Goal: Book appointment/travel/reservation

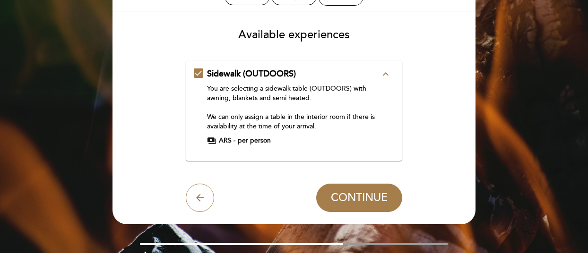
scroll to position [47, 0]
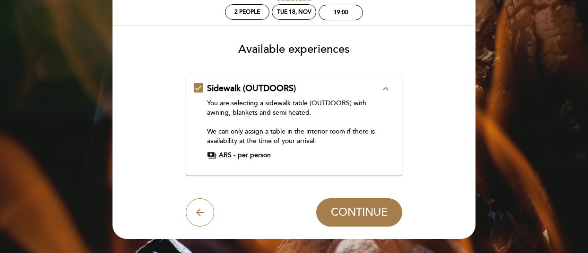
click at [229, 155] on span "ARS -" at bounding box center [227, 155] width 17 height 9
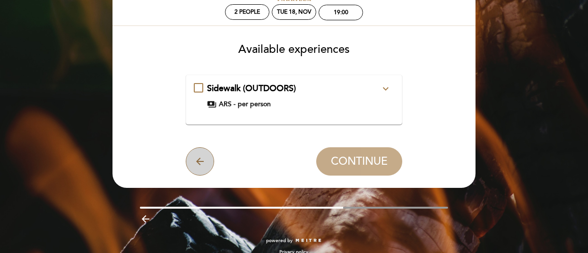
click at [196, 160] on icon "arrow_back" at bounding box center [199, 161] width 11 height 11
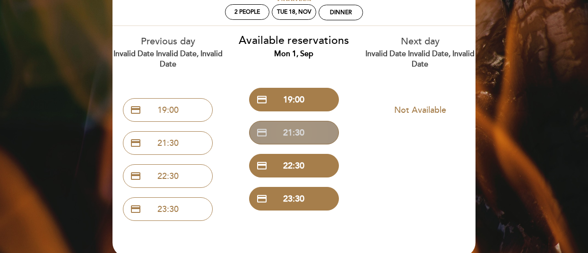
click at [296, 131] on button "credit_card 21:30" at bounding box center [294, 133] width 90 height 24
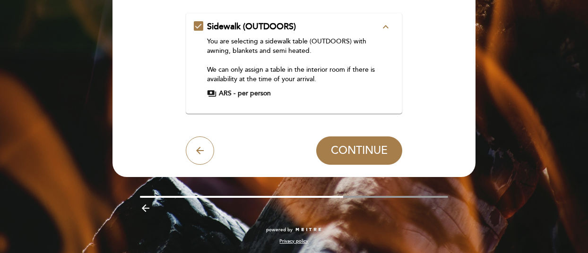
scroll to position [110, 0]
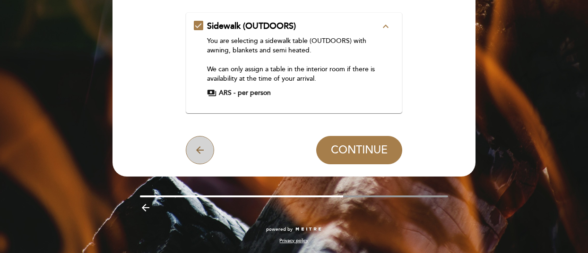
click at [196, 151] on icon "arrow_back" at bounding box center [199, 150] width 11 height 11
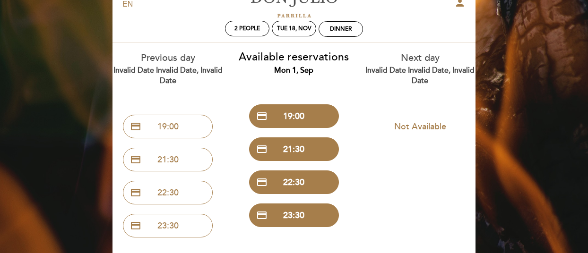
scroll to position [10, 0]
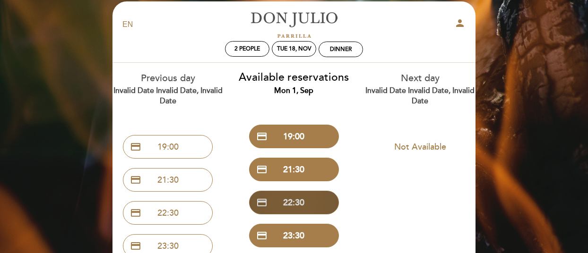
click at [304, 203] on button "credit_card 22:30" at bounding box center [294, 203] width 90 height 24
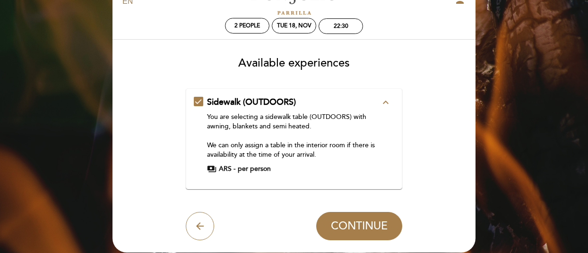
scroll to position [95, 0]
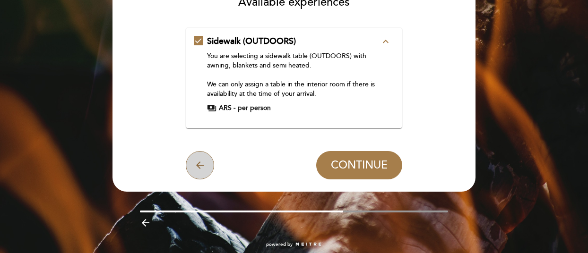
click at [199, 164] on icon "arrow_back" at bounding box center [199, 165] width 11 height 11
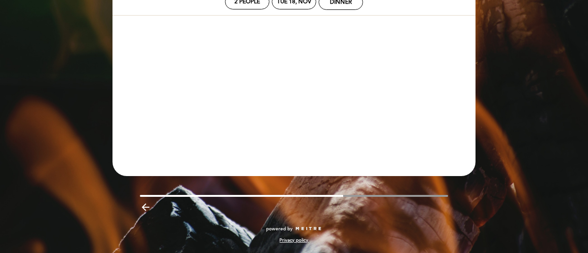
scroll to position [58, 0]
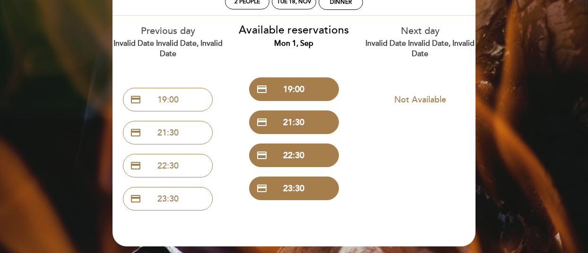
click at [47, 132] on div "EN ES PT [PERSON_NAME] person 2 people Tue 18, Nov Dinner Welcome Welcome, [PER…" at bounding box center [294, 133] width 588 height 382
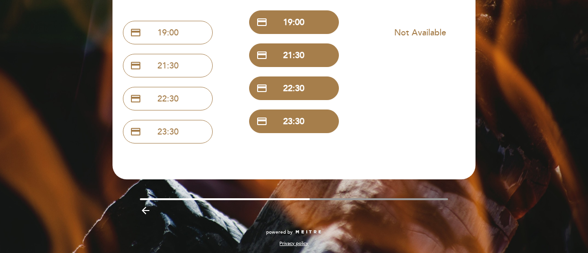
scroll to position [129, 0]
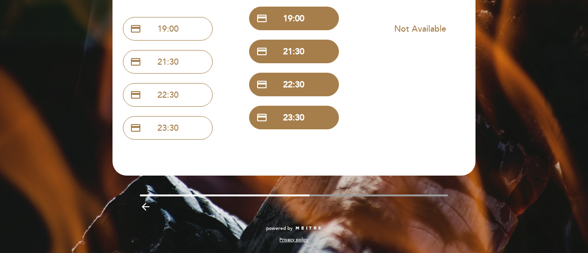
click at [144, 204] on icon "arrow_backward" at bounding box center [145, 206] width 11 height 11
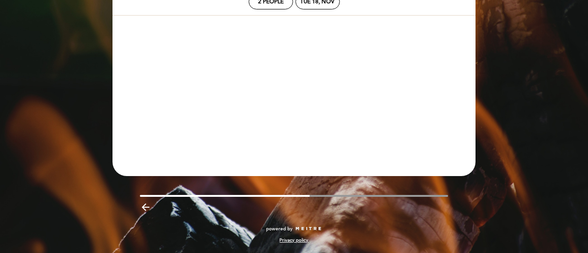
scroll to position [58, 0]
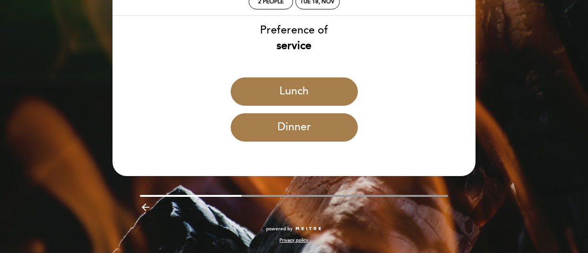
click at [141, 205] on icon "arrow_backward" at bounding box center [145, 207] width 11 height 11
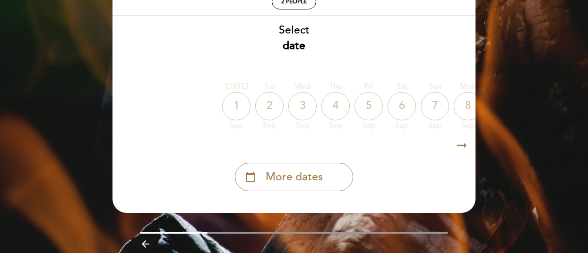
click at [145, 244] on icon "arrow_backward" at bounding box center [145, 244] width 11 height 11
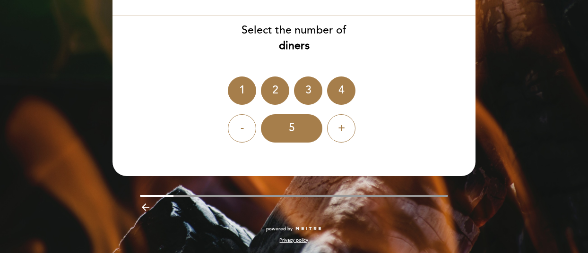
click at [147, 210] on icon "arrow_backward" at bounding box center [145, 207] width 11 height 11
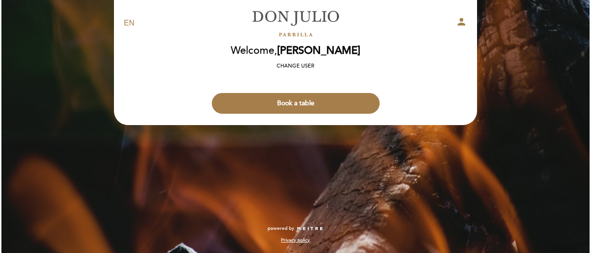
scroll to position [0, 0]
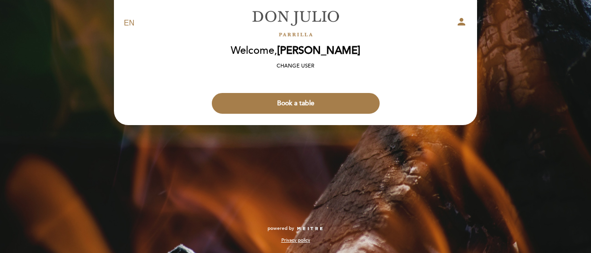
click at [142, 208] on div "EN ES PT [PERSON_NAME] person Welcome Welcome, [PERSON_NAME] Change user Book a…" at bounding box center [295, 126] width 591 height 253
